Goal: Task Accomplishment & Management: Use online tool/utility

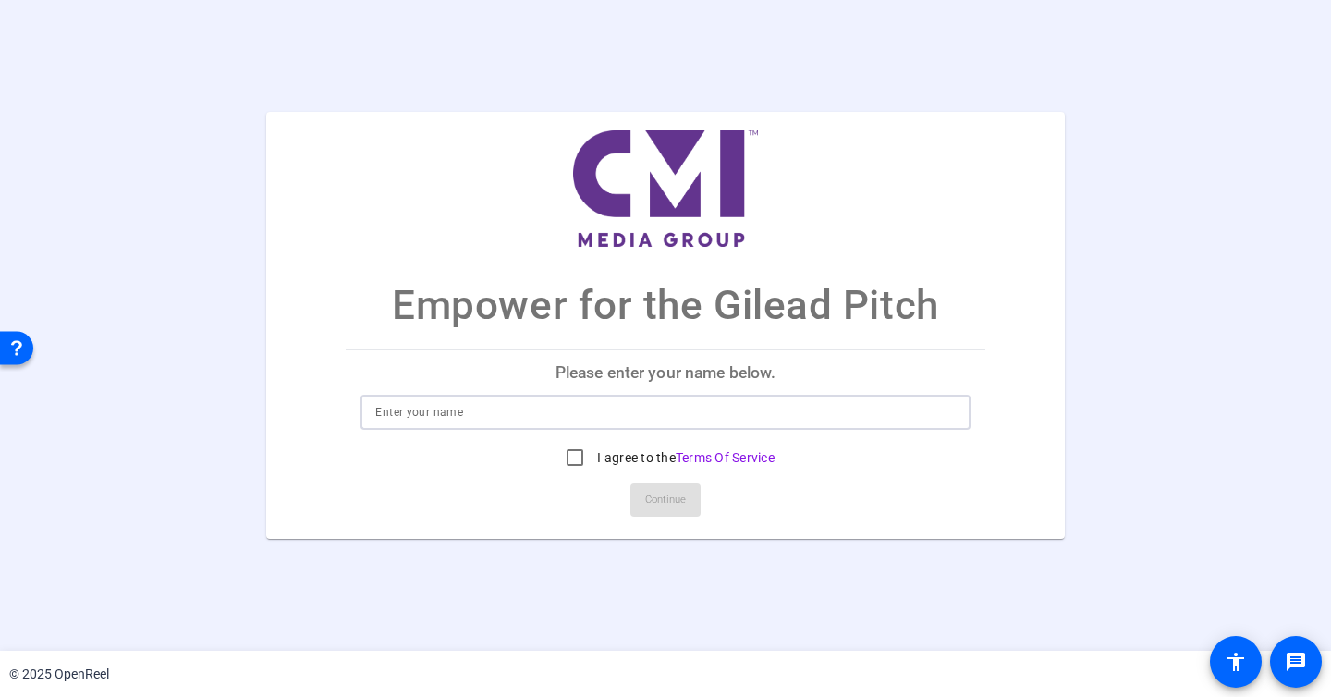
click at [602, 422] on input at bounding box center [665, 412] width 580 height 22
click at [569, 412] on input at bounding box center [665, 412] width 580 height 22
type input "Lily"
click at [576, 449] on input "I agree to the Terms Of Service" at bounding box center [574, 457] width 37 height 37
checkbox input "true"
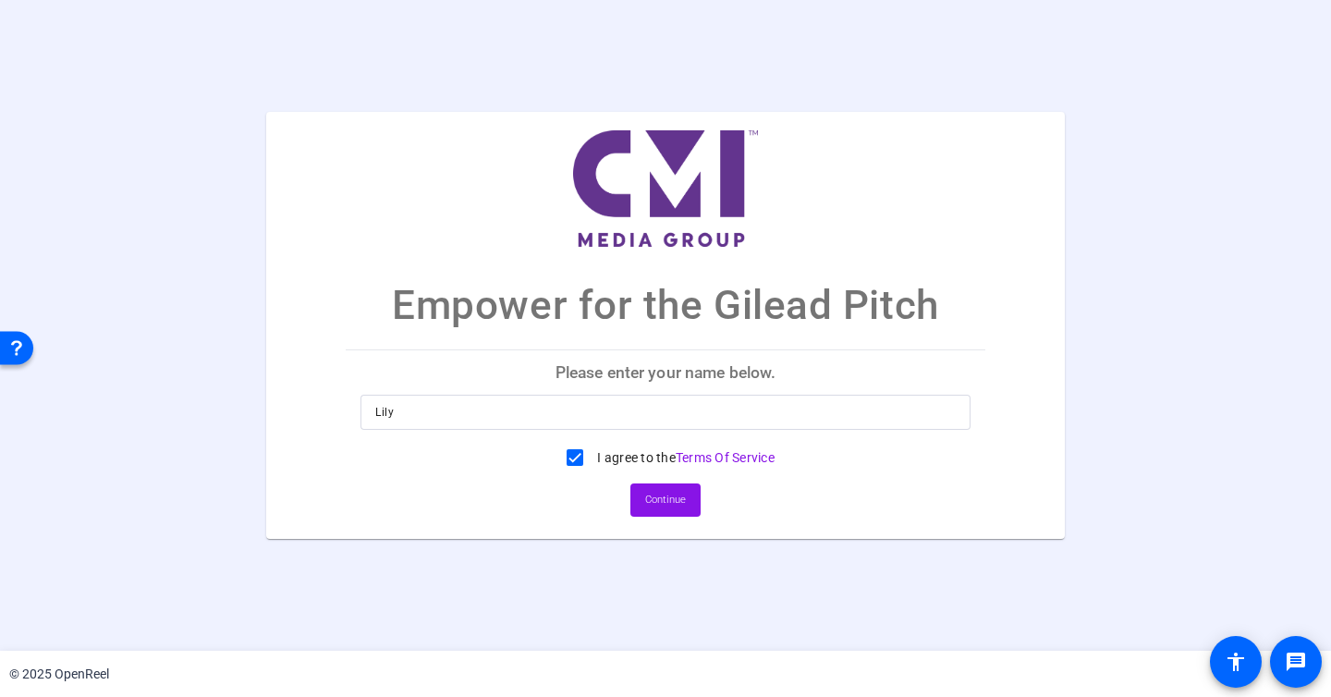
click at [701, 502] on mat-card-actions "Continue" at bounding box center [664, 500] width 653 height 48
click at [682, 498] on span "Continue" at bounding box center [665, 500] width 41 height 28
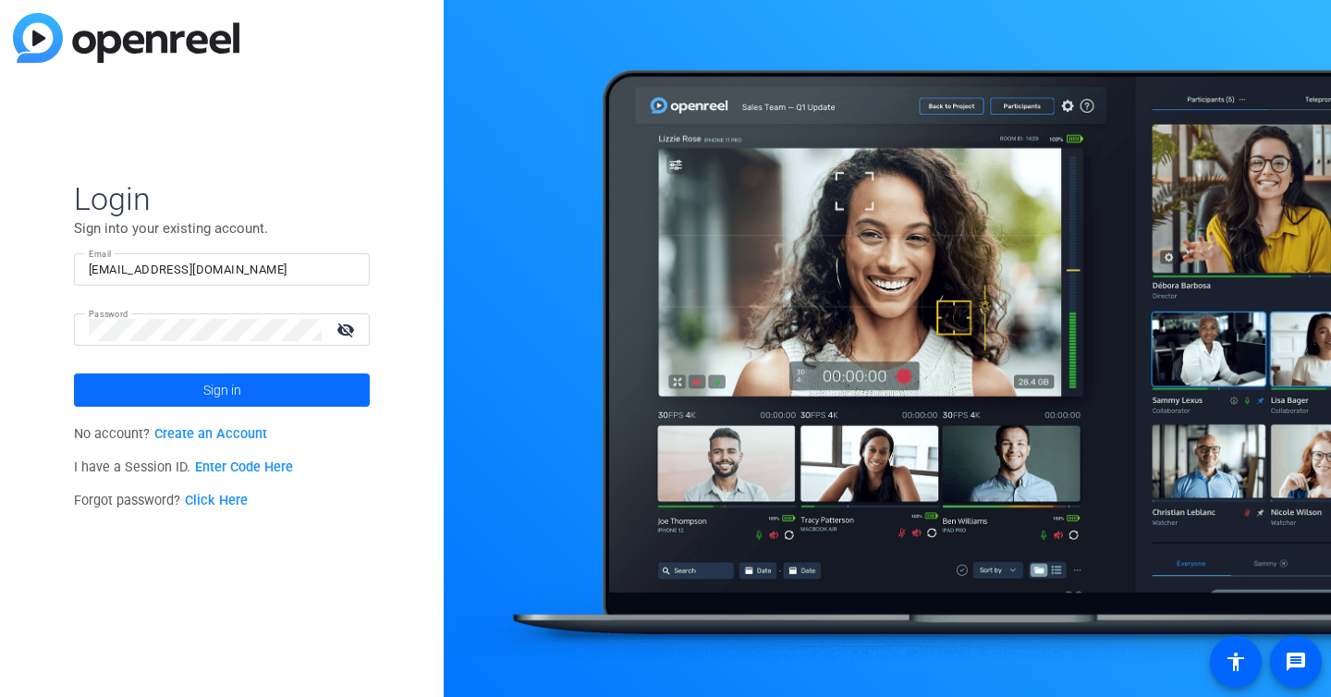
click at [259, 395] on span at bounding box center [222, 390] width 296 height 44
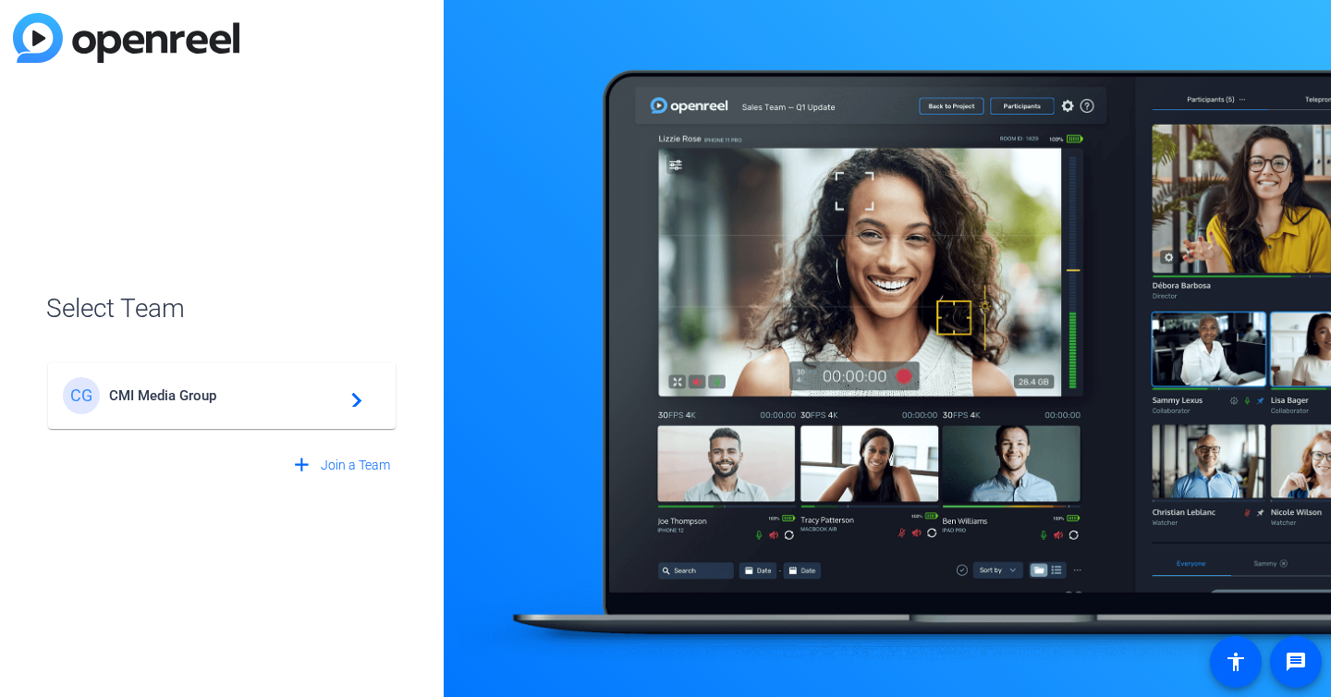
click at [275, 405] on div "CG CMI Media Group navigate_next" at bounding box center [222, 395] width 318 height 37
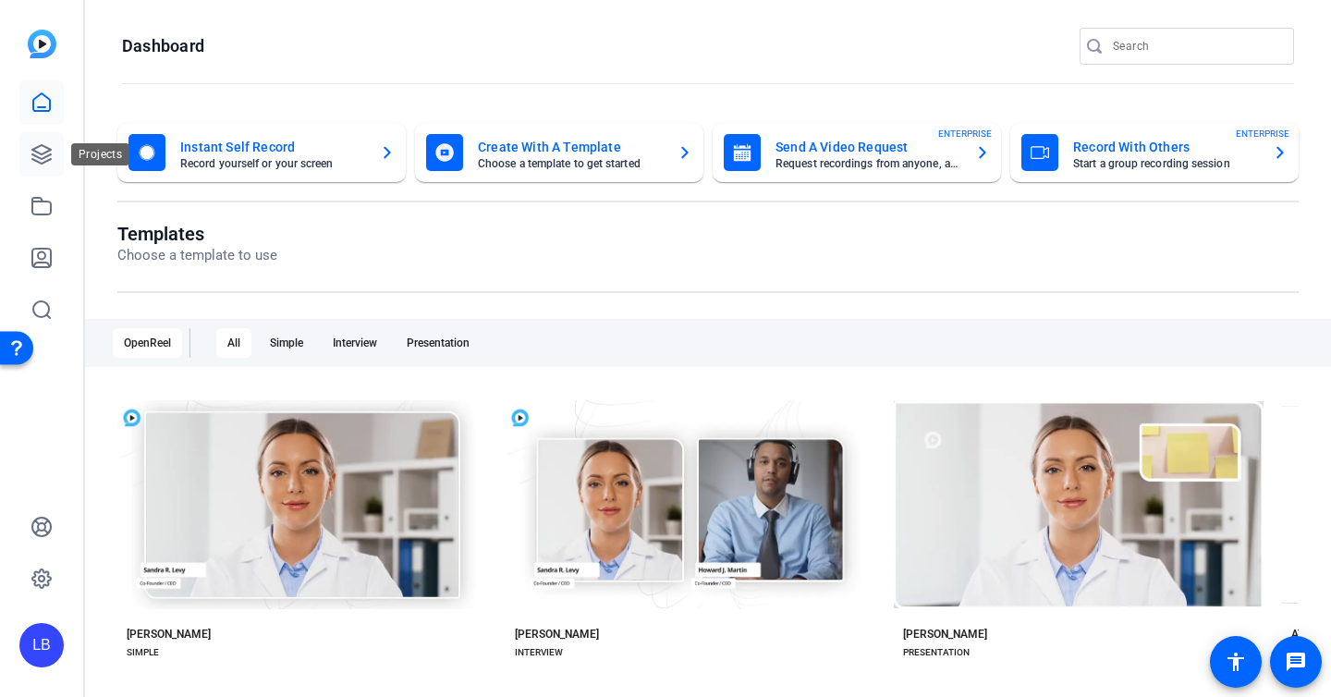
click at [40, 162] on icon at bounding box center [42, 154] width 22 height 22
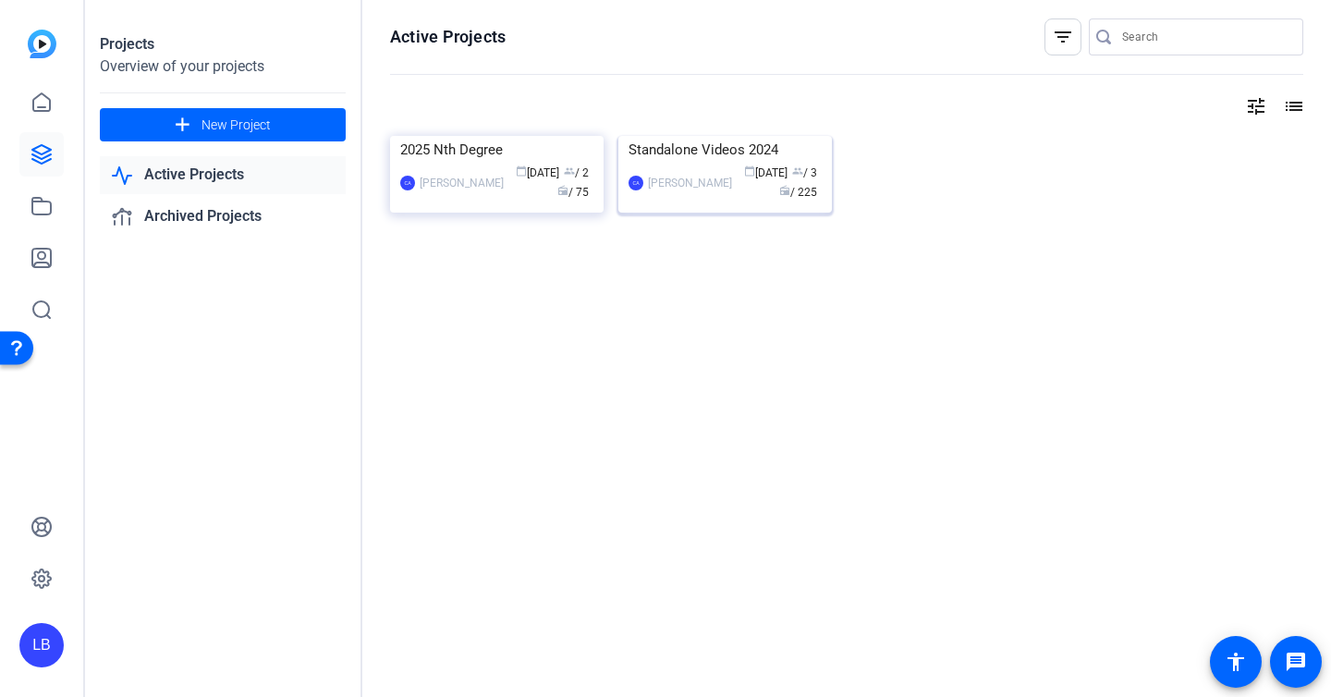
click at [682, 164] on div "Standalone Videos 2024" at bounding box center [725, 150] width 193 height 28
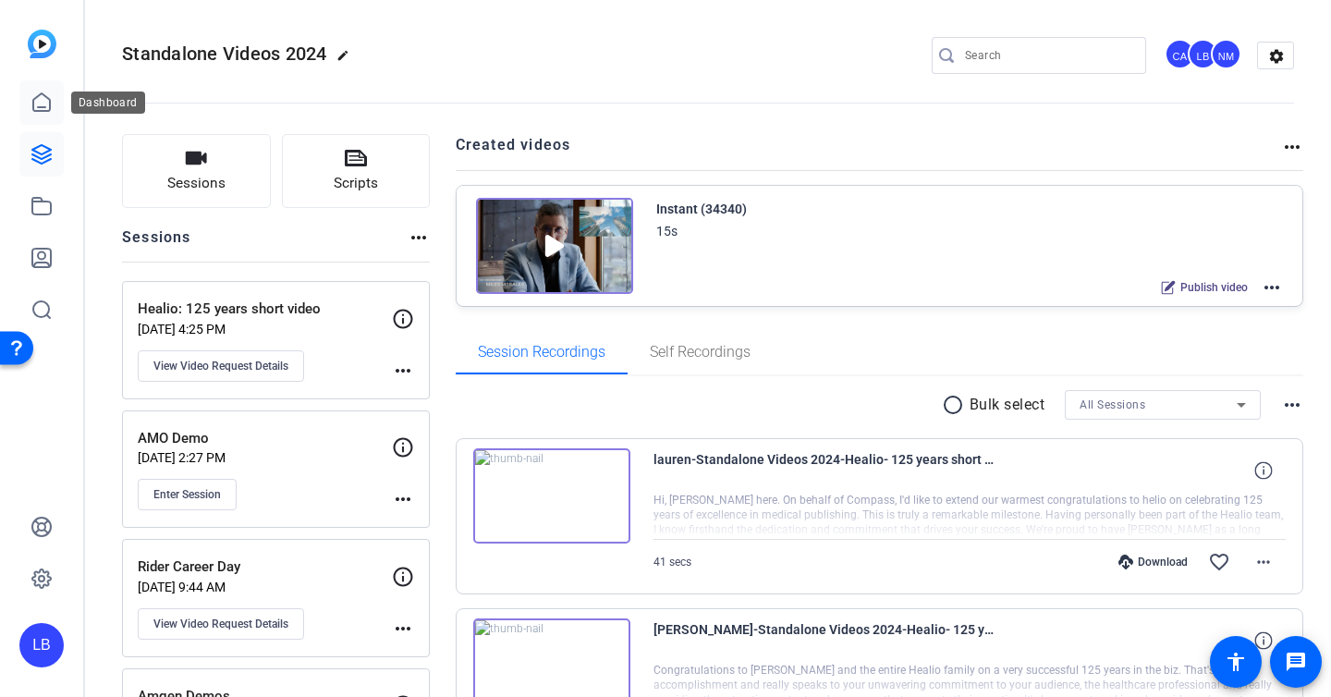
click at [40, 99] on icon at bounding box center [42, 103] width 22 height 22
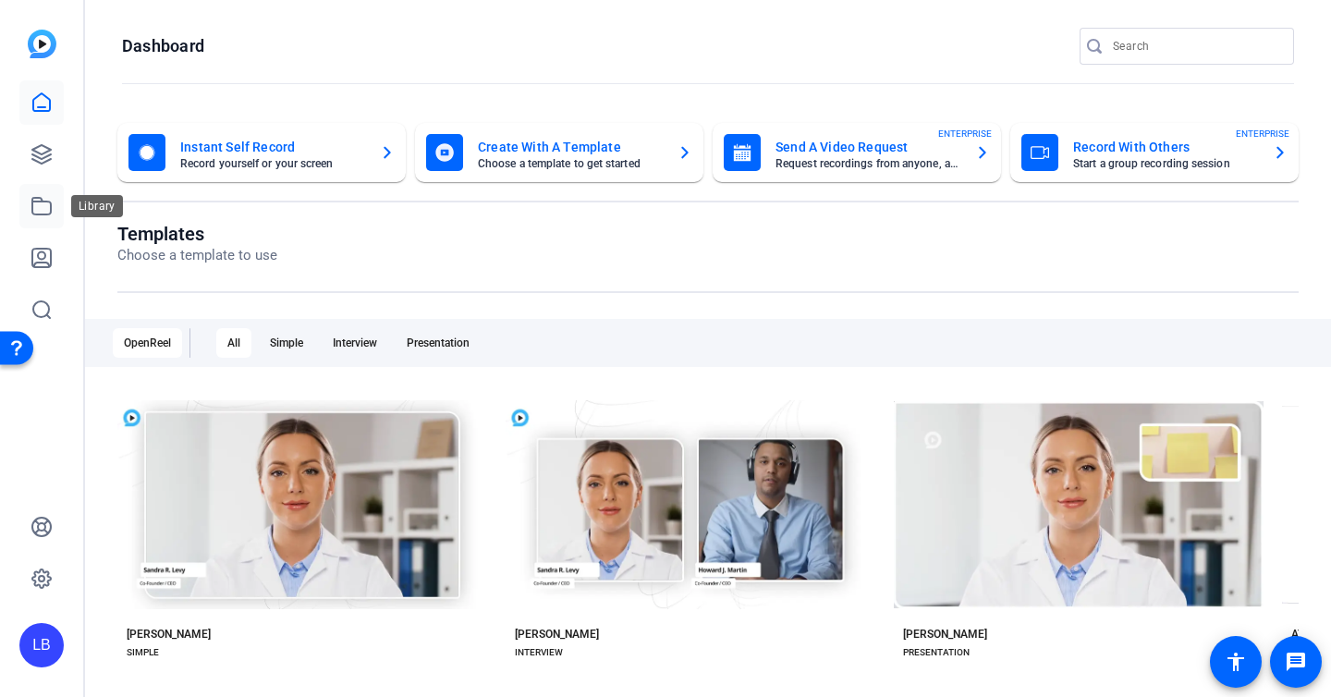
click at [43, 213] on icon at bounding box center [42, 206] width 22 height 22
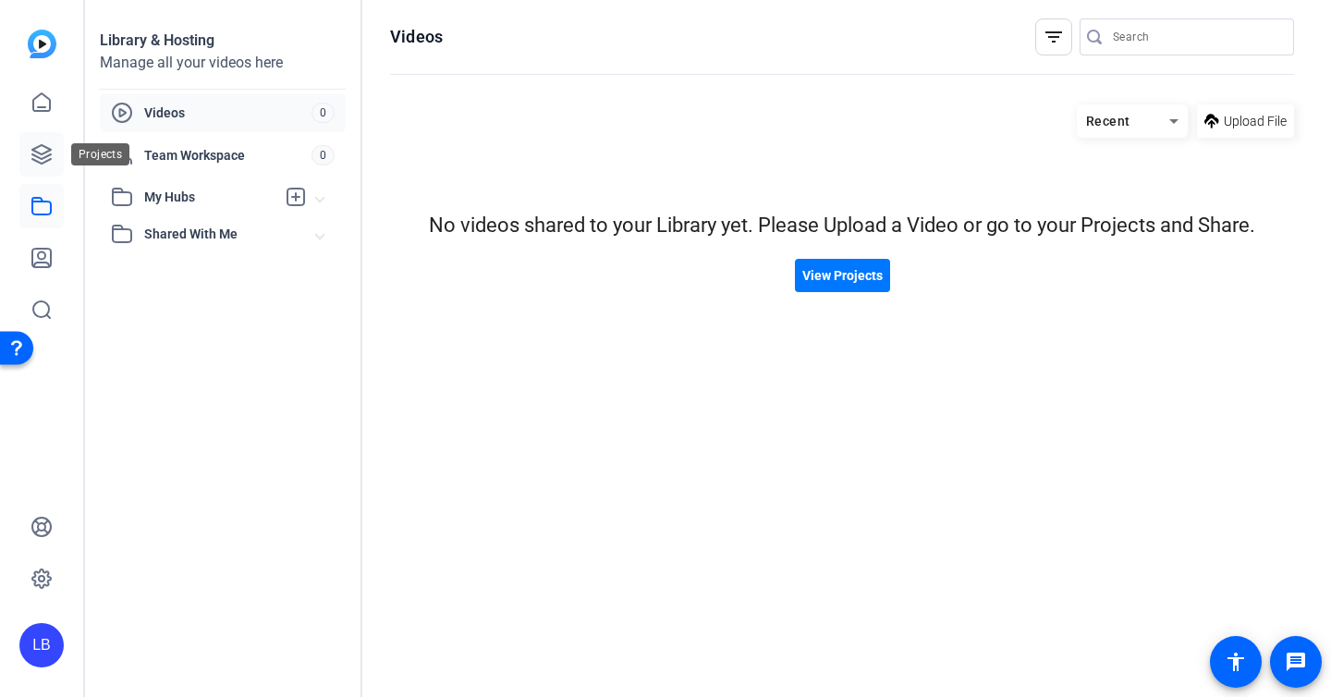
click at [46, 140] on link at bounding box center [41, 154] width 44 height 44
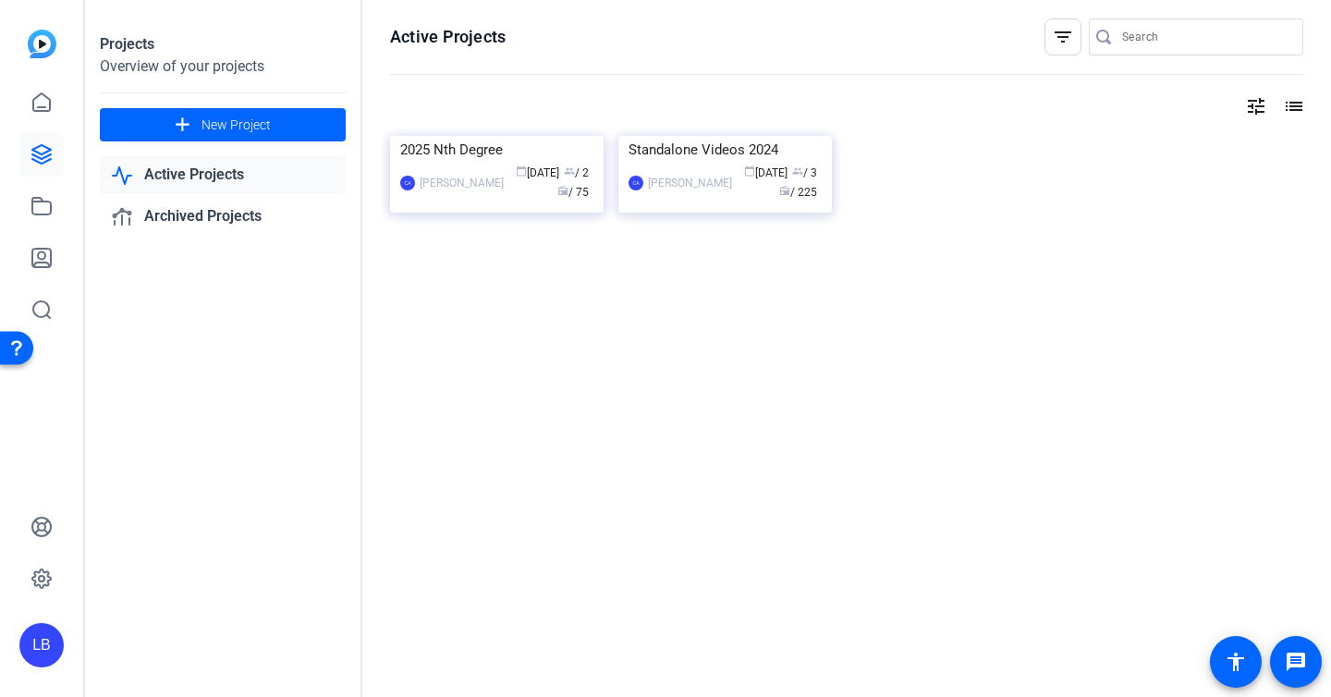
click at [444, 443] on div "Active Projects filter_list tune list 2025 Nth Degree CA Carson Allwes calendar…" at bounding box center [846, 348] width 969 height 697
click at [41, 111] on icon at bounding box center [41, 102] width 17 height 18
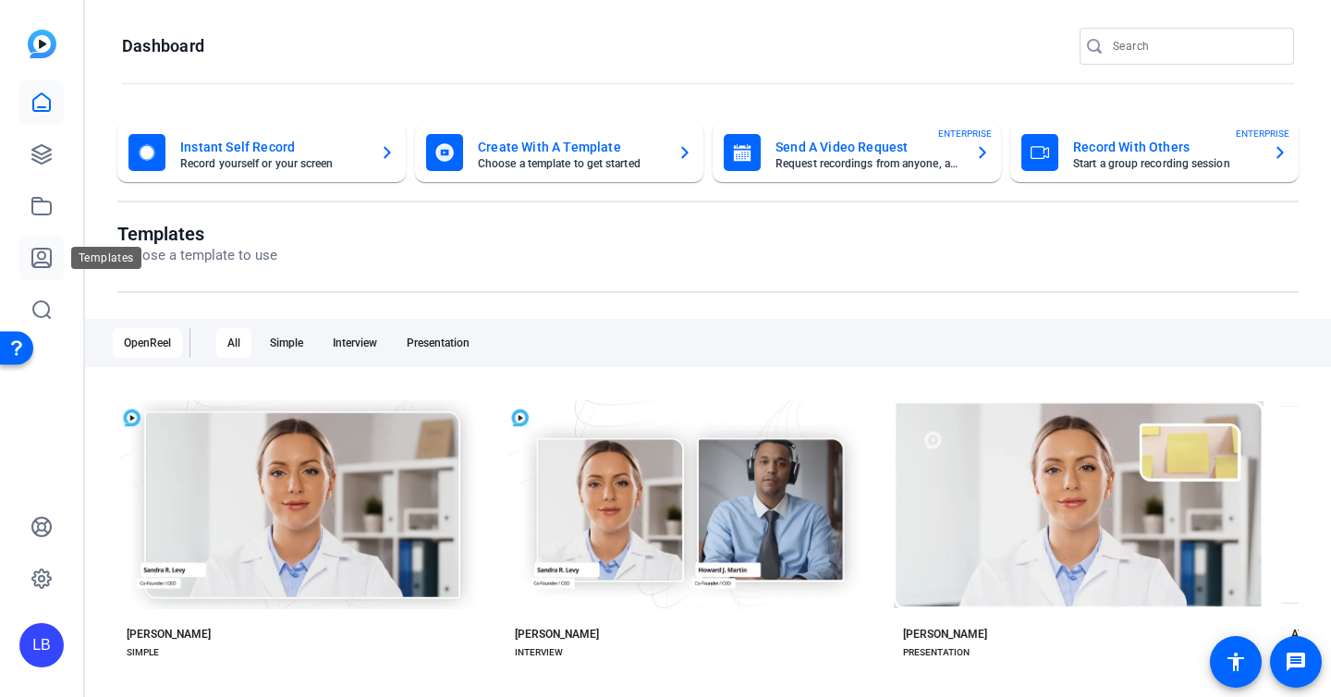
click at [43, 266] on icon at bounding box center [41, 258] width 18 height 18
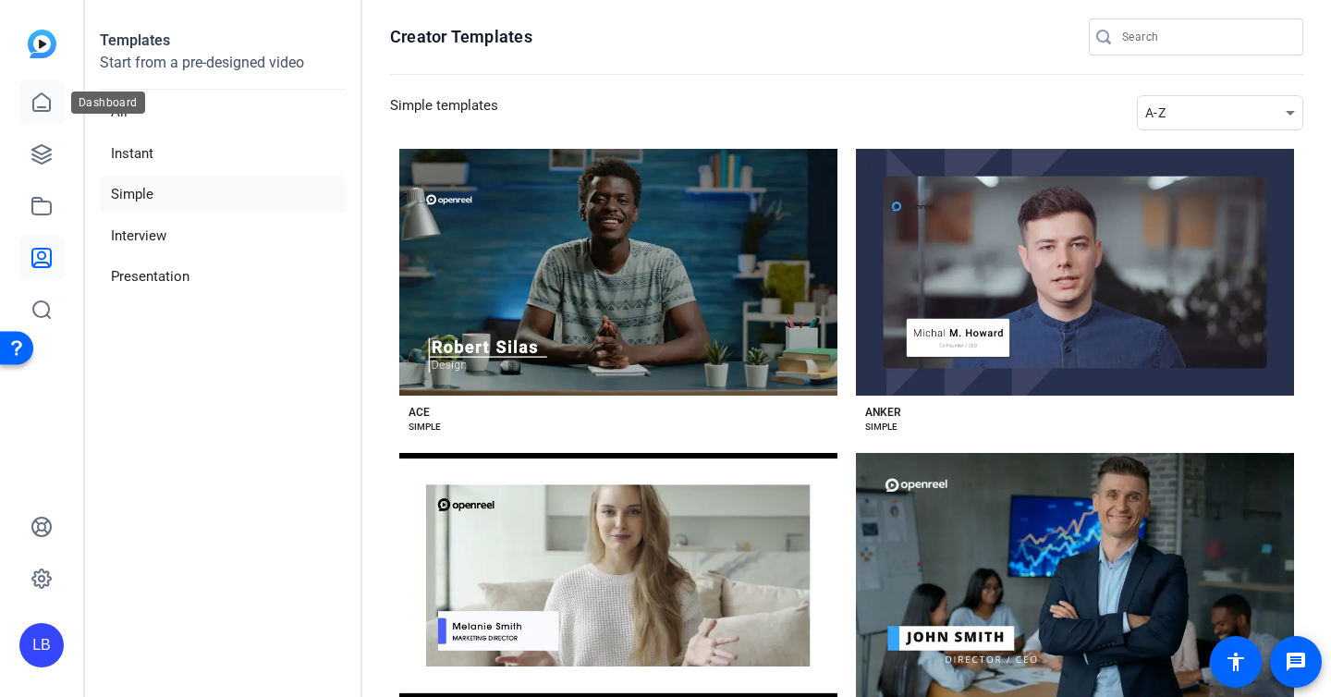
click at [49, 112] on icon at bounding box center [42, 103] width 22 height 22
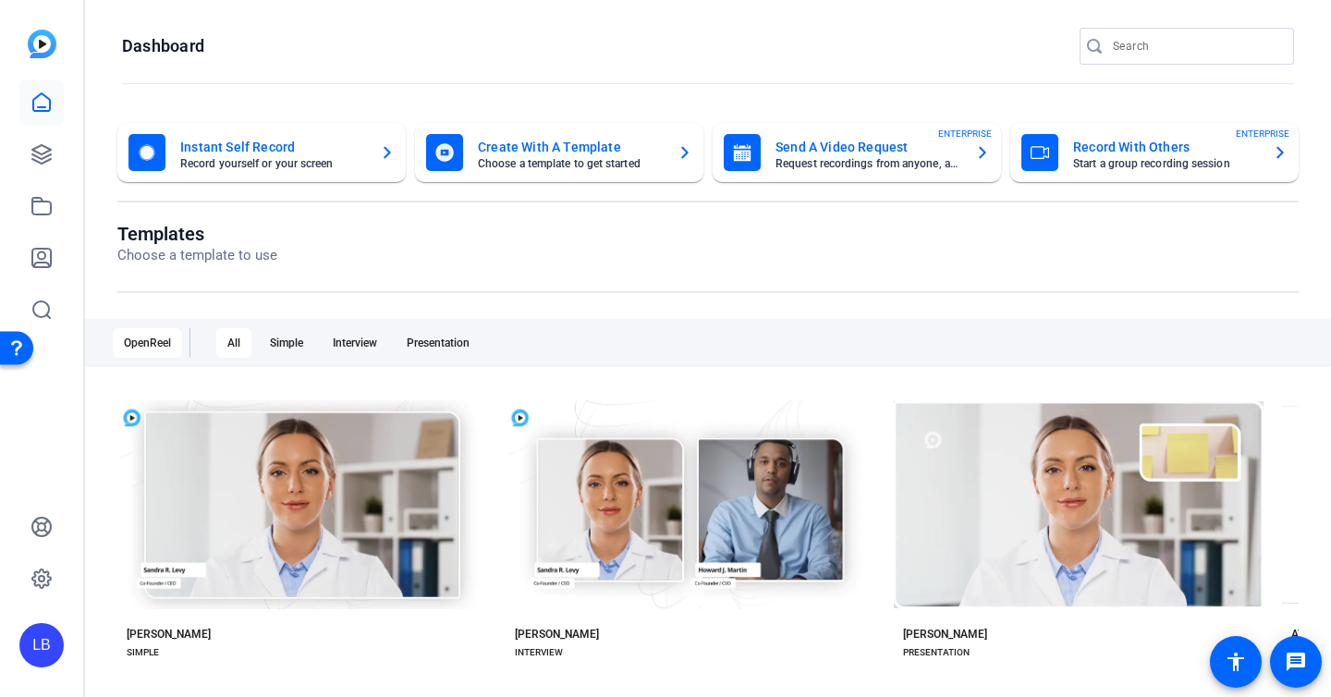
click at [909, 139] on mat-card-title "Send A Video Request" at bounding box center [867, 147] width 185 height 22
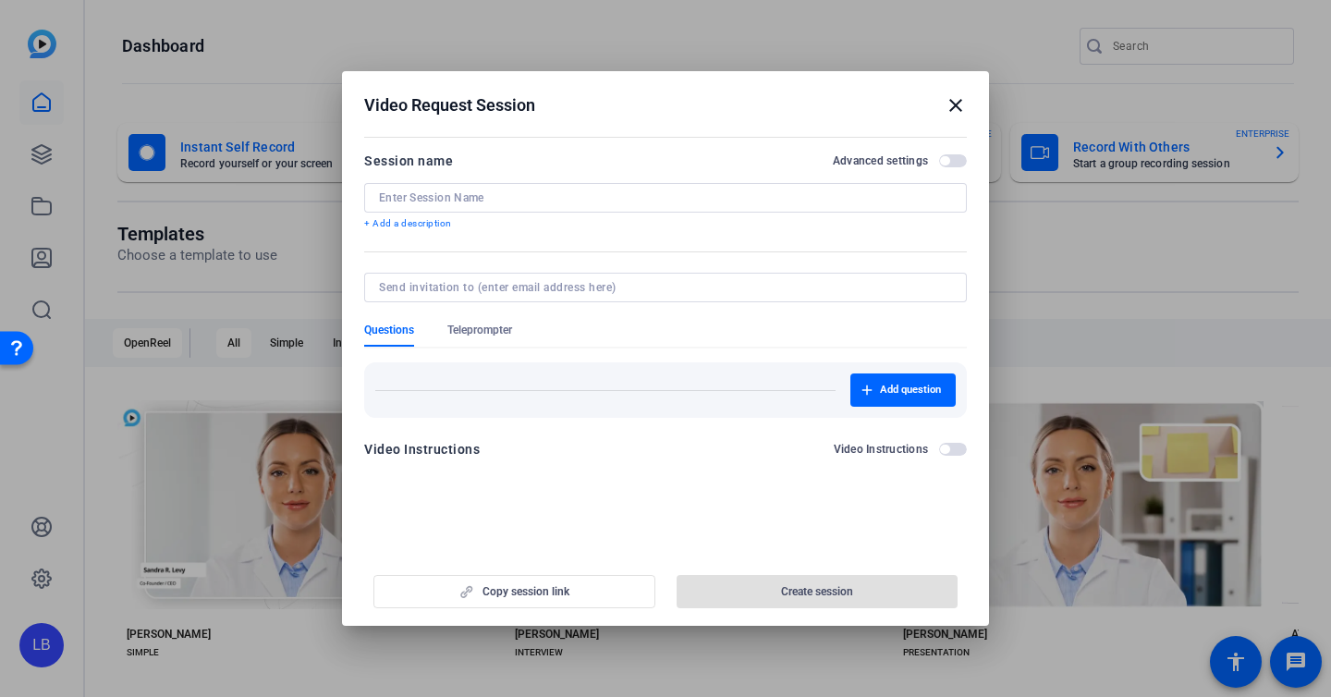
click at [687, 199] on input at bounding box center [665, 197] width 573 height 15
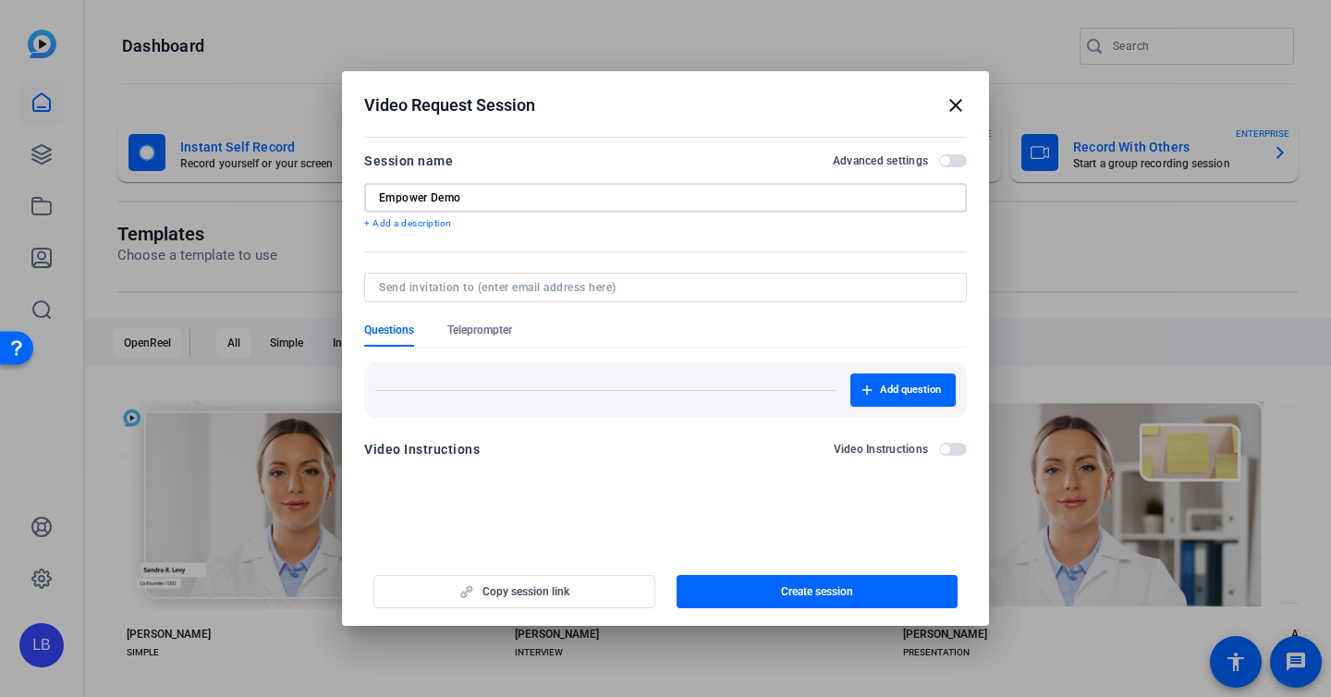
type input "Empower Demo"
click at [644, 282] on input at bounding box center [662, 287] width 566 height 15
click at [633, 373] on div "Add question" at bounding box center [665, 389] width 580 height 33
click at [959, 452] on span "button" at bounding box center [953, 449] width 28 height 13
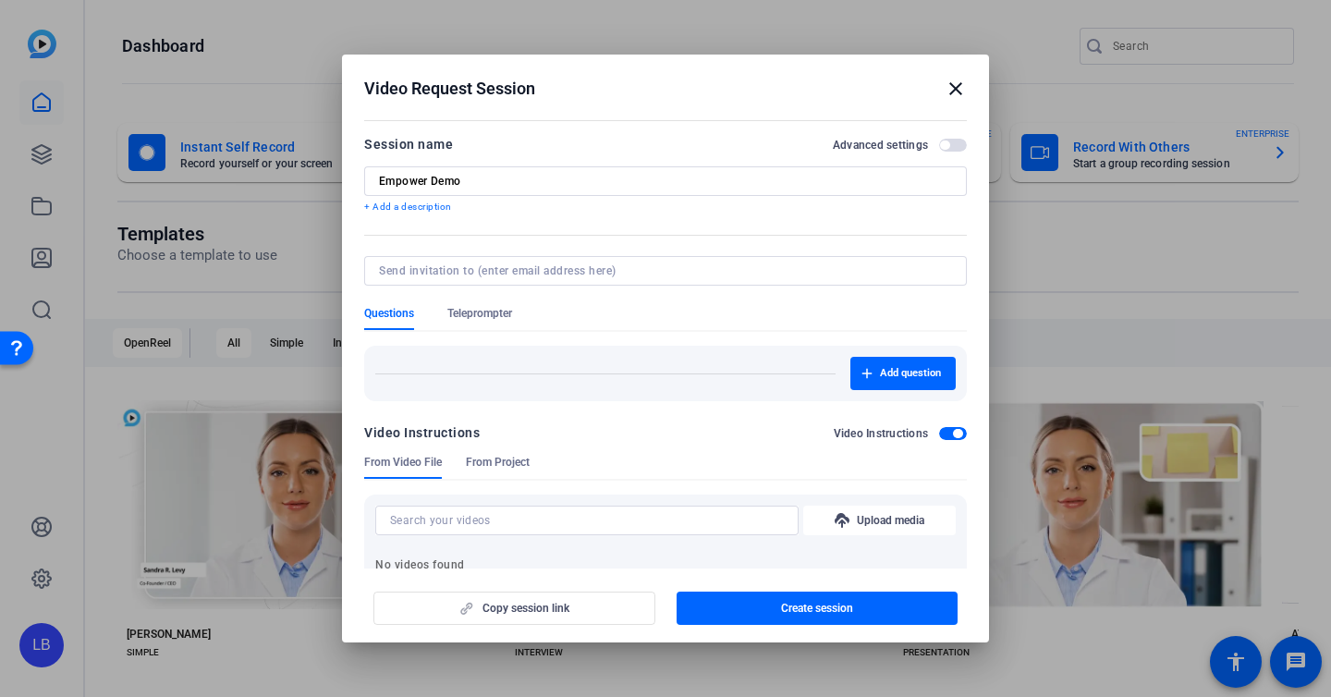
click at [946, 436] on span "button" at bounding box center [953, 433] width 28 height 13
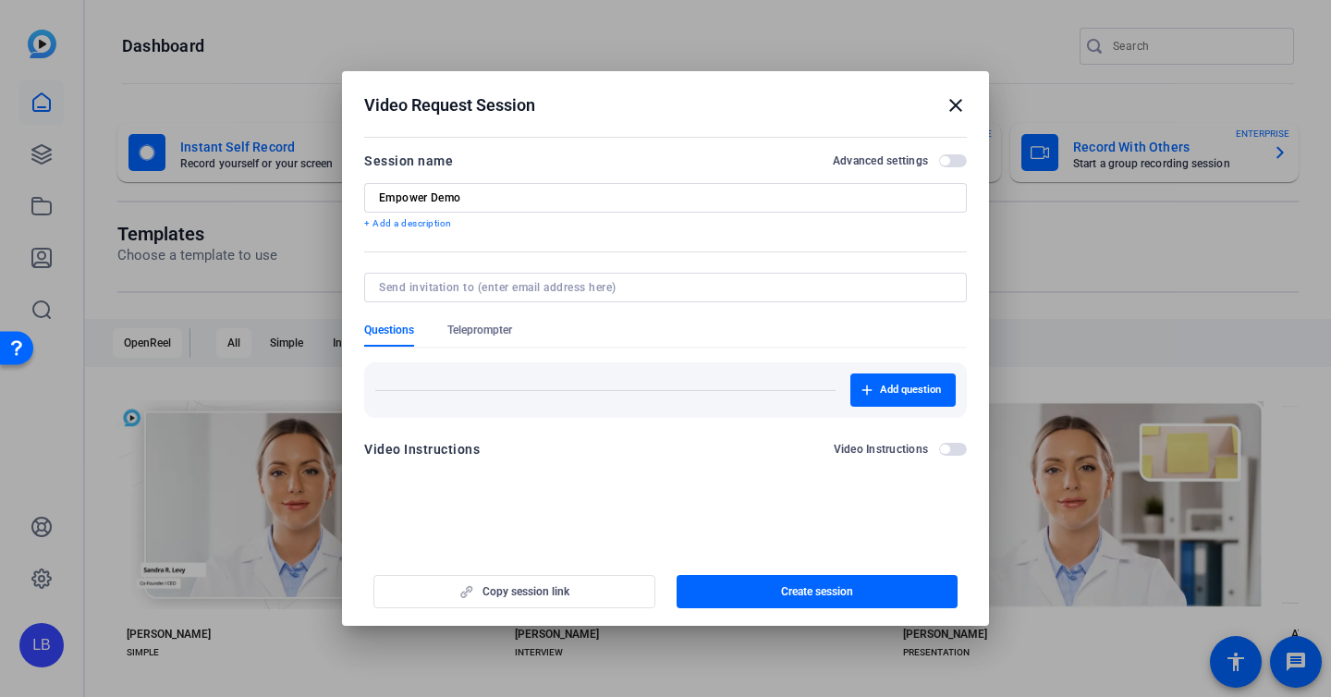
click at [571, 586] on div "Copy session link Create session" at bounding box center [665, 584] width 603 height 47
click at [759, 592] on span "button" at bounding box center [818, 591] width 282 height 44
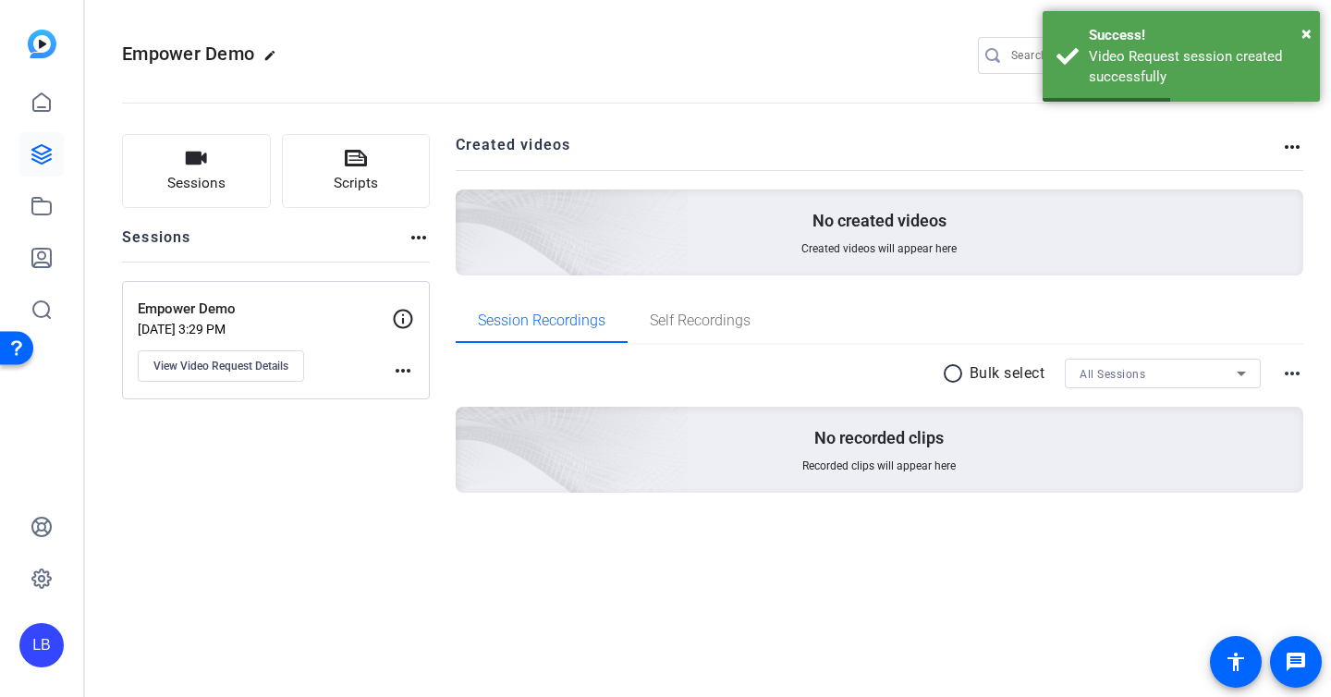
click at [663, 51] on div "Empower Demo edit LB settings" at bounding box center [708, 56] width 1172 height 28
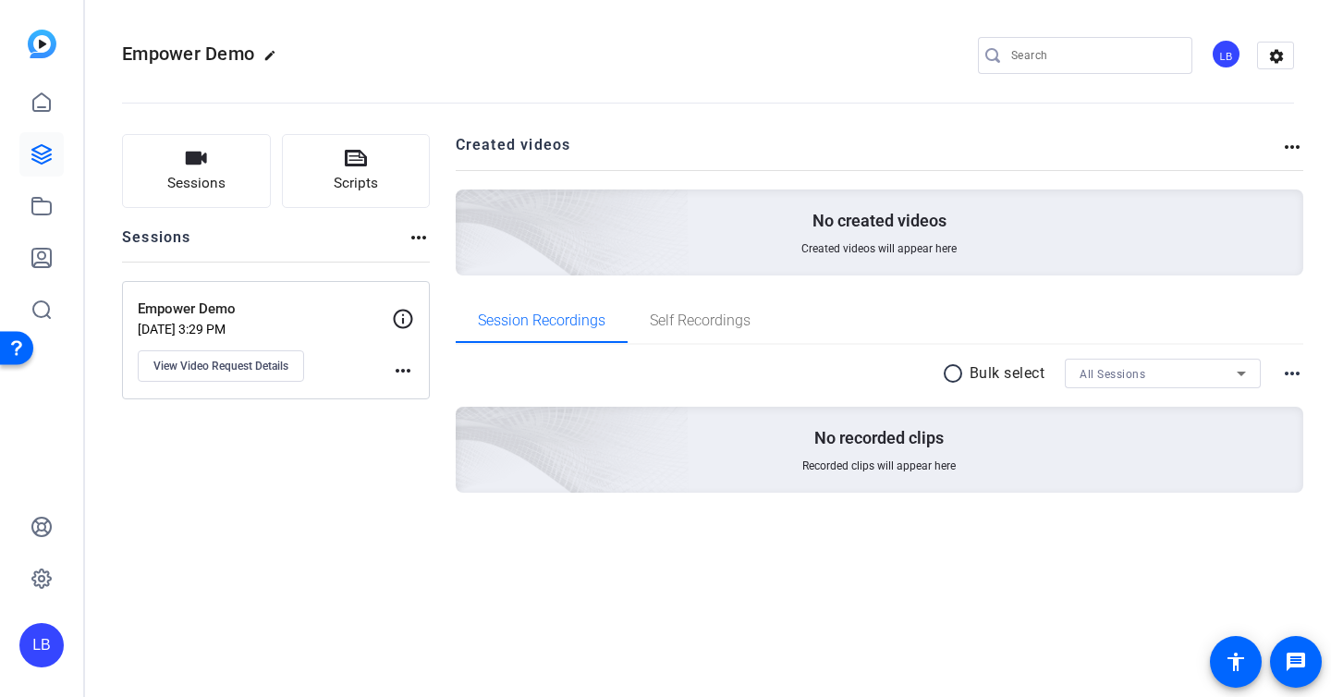
click at [405, 372] on mat-icon "more_horiz" at bounding box center [403, 371] width 22 height 22
click at [327, 361] on div at bounding box center [665, 348] width 1331 height 697
click at [285, 368] on span "View Video Request Details" at bounding box center [220, 366] width 135 height 15
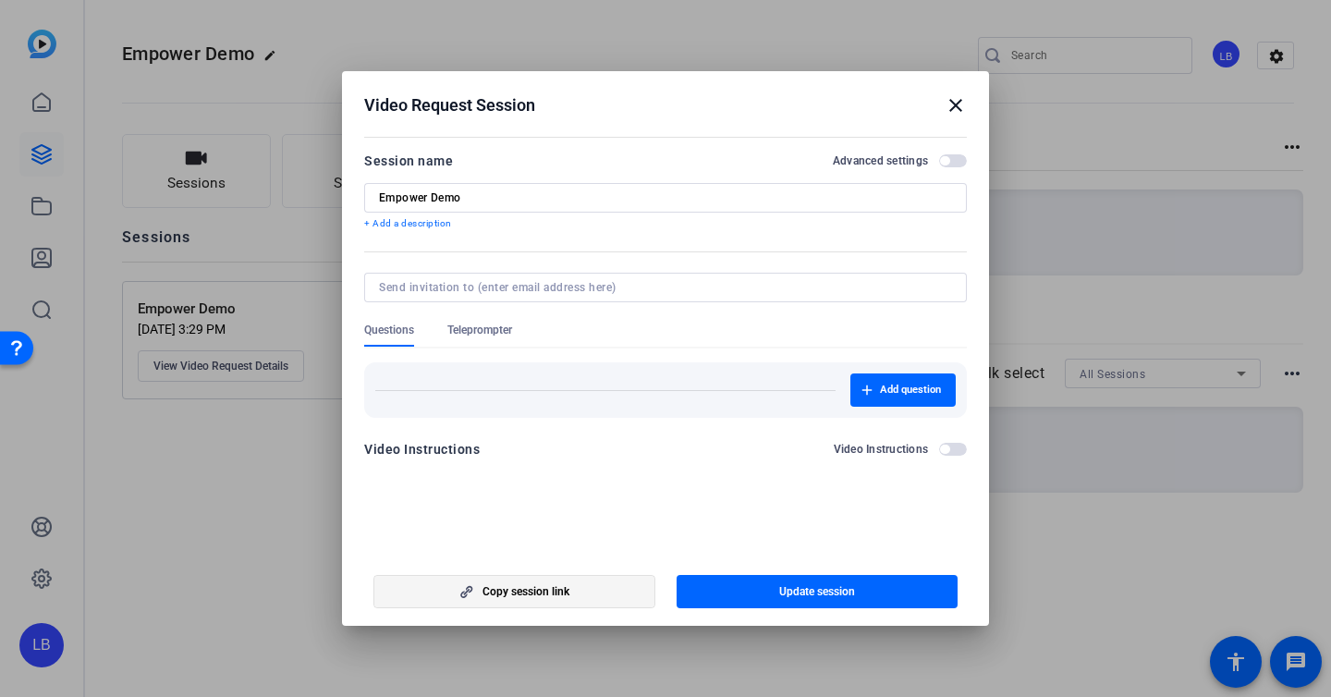
click at [456, 587] on icon "button" at bounding box center [466, 591] width 23 height 13
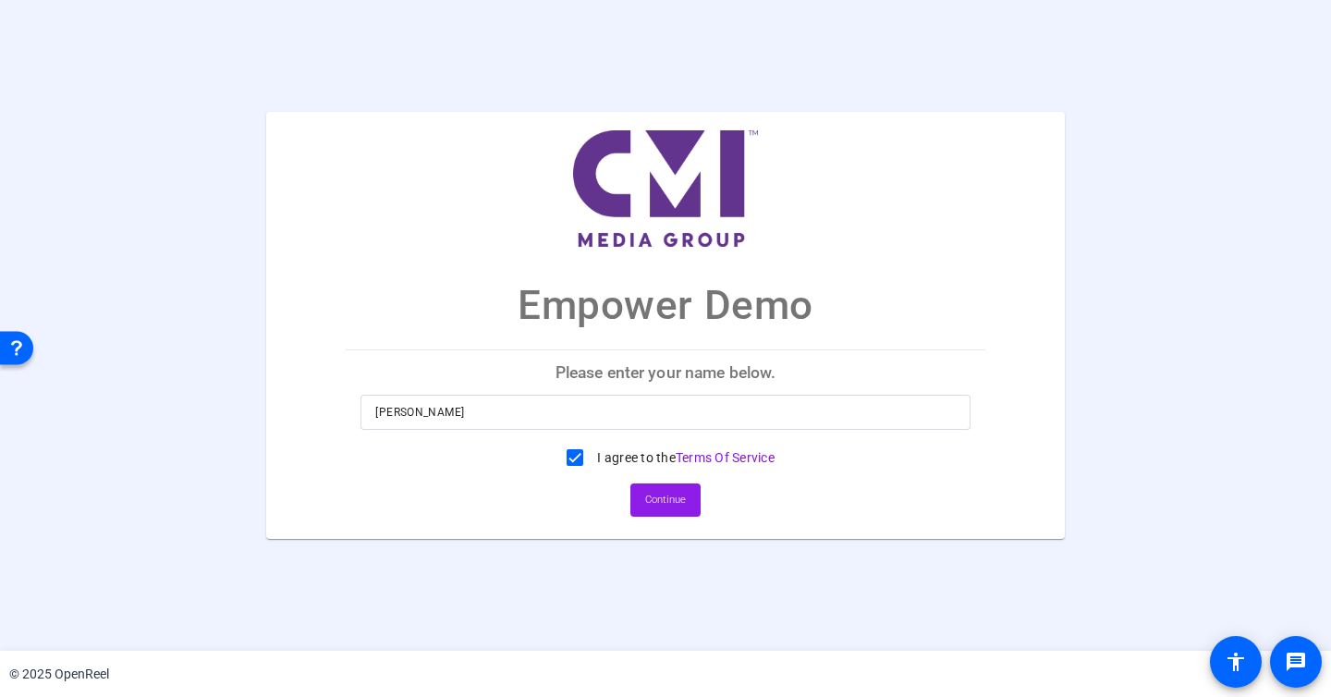
click at [671, 498] on span "Continue" at bounding box center [665, 500] width 41 height 28
